Goal: Task Accomplishment & Management: Complete application form

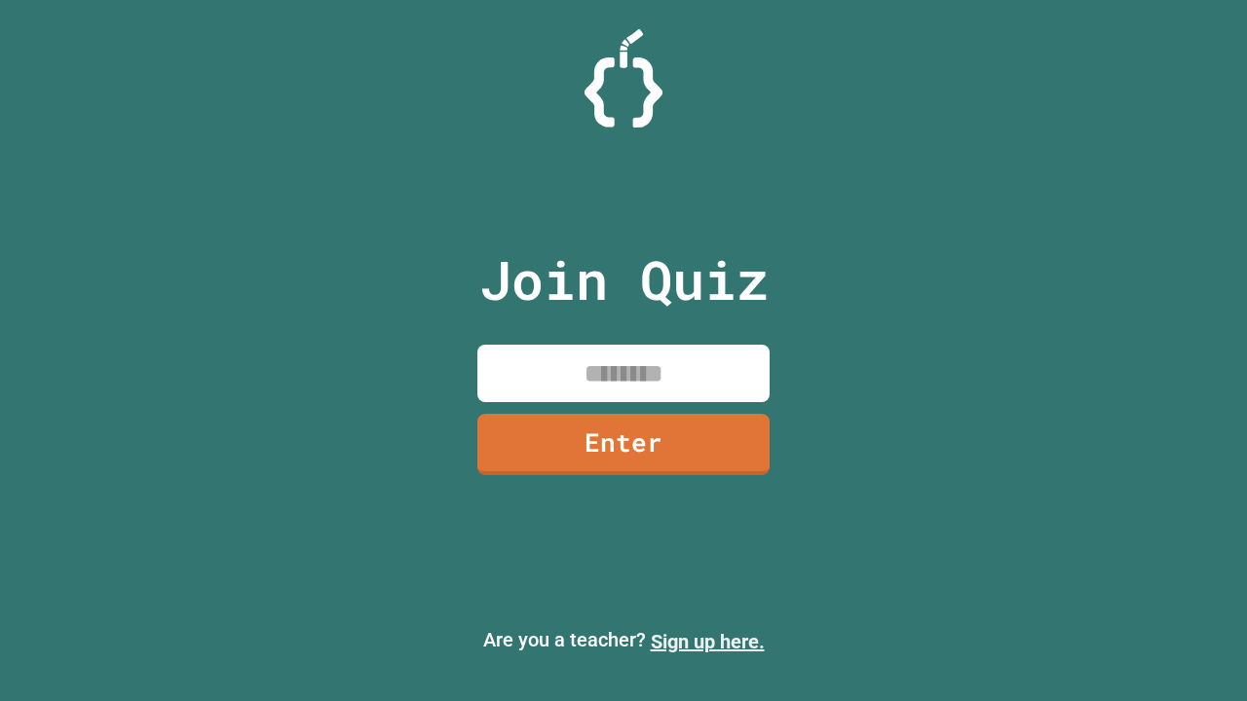
click at [707, 642] on link "Sign up here." at bounding box center [708, 641] width 114 height 23
